Goal: Navigation & Orientation: Find specific page/section

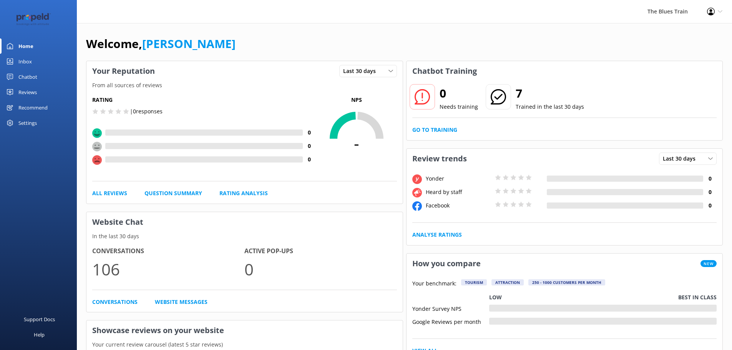
click at [57, 60] on link "Inbox" at bounding box center [38, 61] width 77 height 15
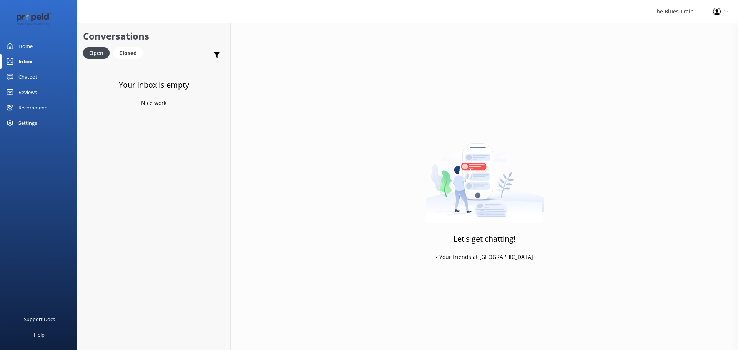
click at [46, 78] on link "Chatbot" at bounding box center [38, 76] width 77 height 15
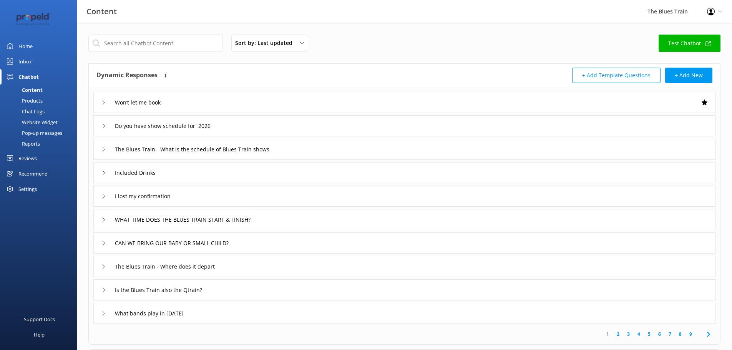
click at [40, 42] on link "Home" at bounding box center [38, 45] width 77 height 15
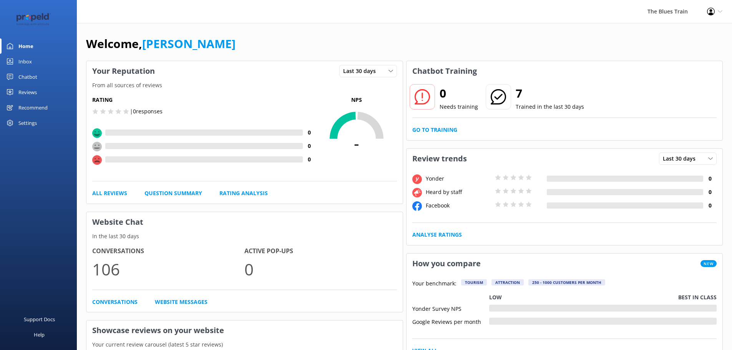
click at [16, 54] on link "Inbox" at bounding box center [38, 61] width 77 height 15
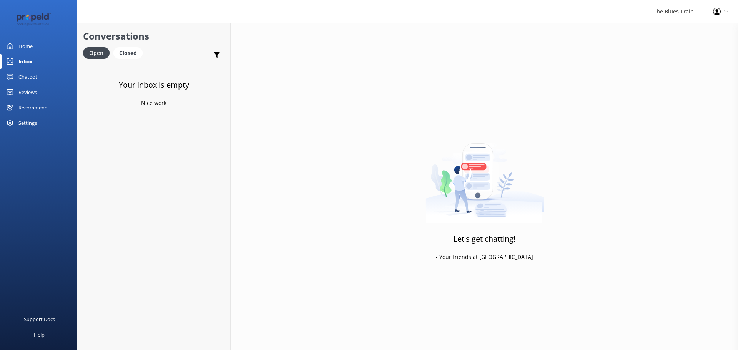
click at [26, 32] on div at bounding box center [38, 19] width 77 height 38
click at [33, 45] on link "Home" at bounding box center [38, 45] width 77 height 15
